Goal: Complete application form

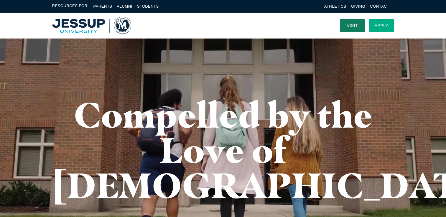
click at [382, 22] on link "Apply" at bounding box center [381, 25] width 25 height 13
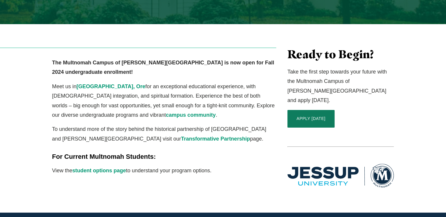
scroll to position [152, 0]
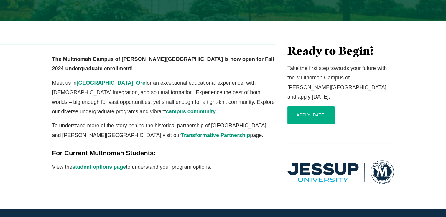
click at [307, 107] on link "APPLY [DATE]" at bounding box center [310, 116] width 47 height 18
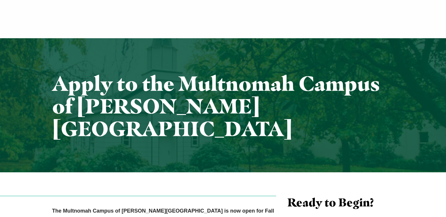
scroll to position [152, 0]
